Goal: Information Seeking & Learning: Learn about a topic

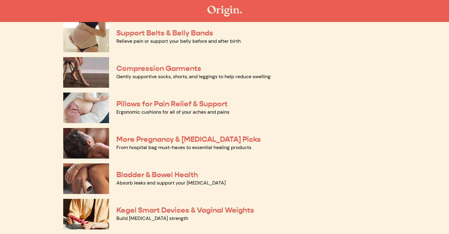
scroll to position [79, 0]
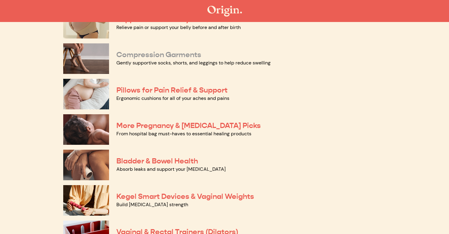
click at [159, 55] on link "Compression Garments" at bounding box center [158, 54] width 85 height 9
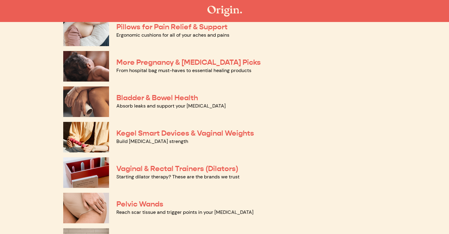
scroll to position [146, 0]
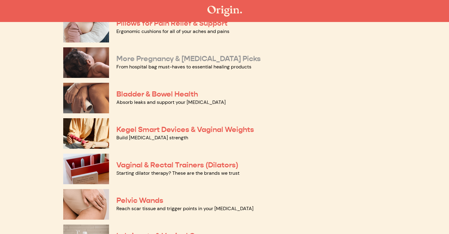
click at [177, 61] on link "More Pregnancy & [MEDICAL_DATA] Picks" at bounding box center [188, 58] width 144 height 9
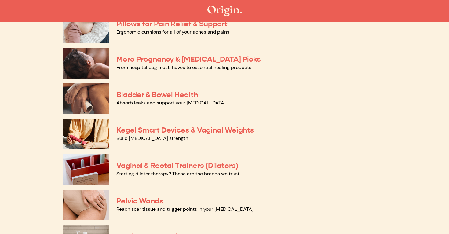
scroll to position [139, 0]
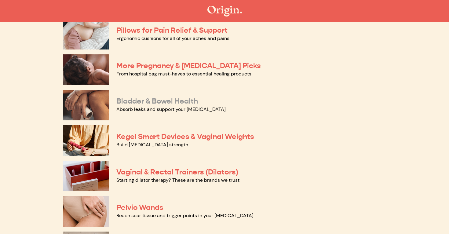
click at [173, 102] on link "Bladder & Bowel Health" at bounding box center [157, 101] width 82 height 9
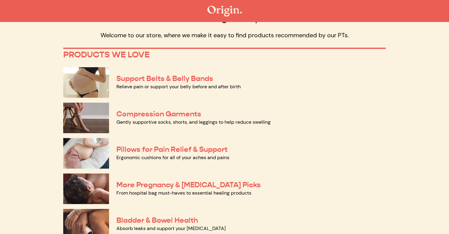
scroll to position [20, 0]
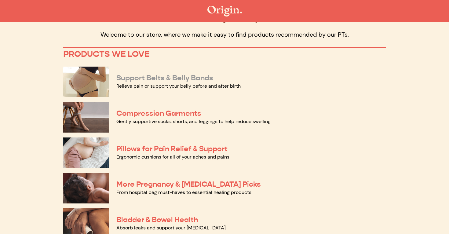
click at [141, 82] on link "Support Belts & Belly Bands" at bounding box center [164, 77] width 97 height 9
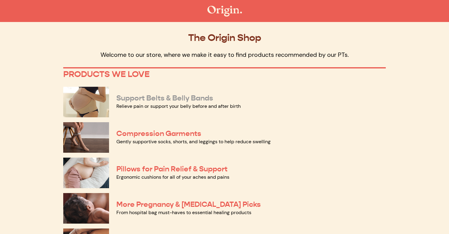
scroll to position [0, 0]
click at [144, 96] on link "Support Belts & Belly Bands" at bounding box center [164, 97] width 97 height 9
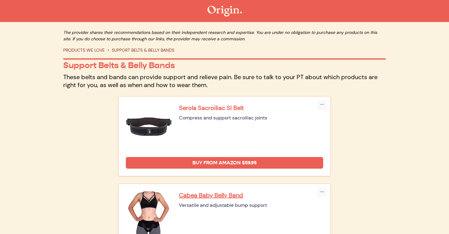
click at [217, 107] on p "Serola Sacroiliac SI Belt" at bounding box center [251, 108] width 144 height 8
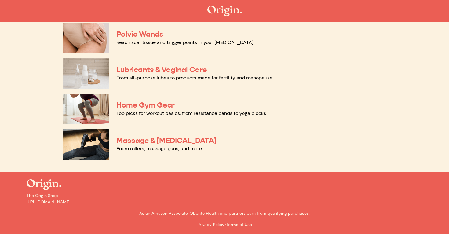
scroll to position [312, 0]
drag, startPoint x: 191, startPoint y: 213, endPoint x: 219, endPoint y: 214, distance: 28.4
click at [219, 214] on p "As an Amazon Associate, Obento Health and partners earn from qualifying purchas…" at bounding box center [225, 213] width 396 height 6
copy p "Obento Health"
click at [239, 152] on p "Foam rollers, massage guns, and more" at bounding box center [250, 148] width 269 height 7
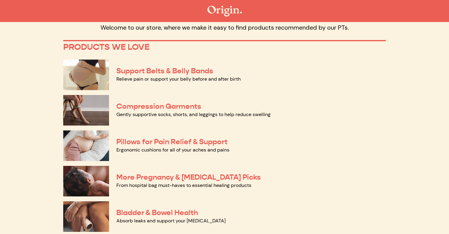
scroll to position [24, 0]
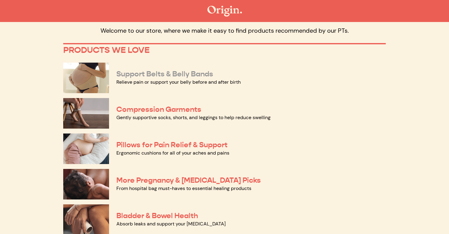
click at [186, 72] on link "Support Belts & Belly Bands" at bounding box center [164, 73] width 97 height 9
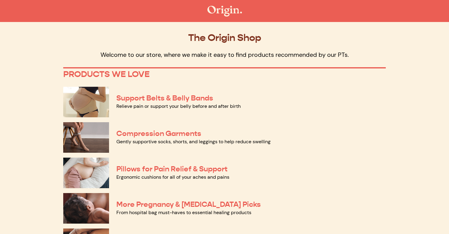
scroll to position [0, 0]
